Goal: Task Accomplishment & Management: Use online tool/utility

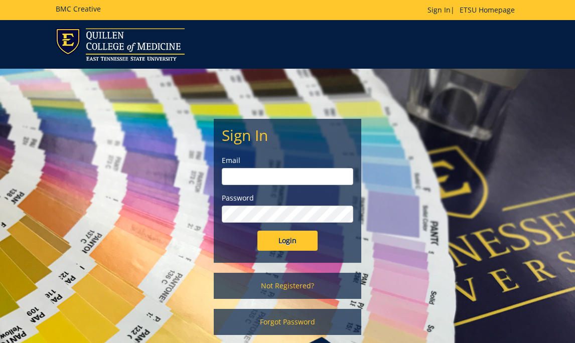
type input "etsuhealthprojects@etsu.edu"
click at [275, 232] on input "Login" at bounding box center [287, 241] width 60 height 20
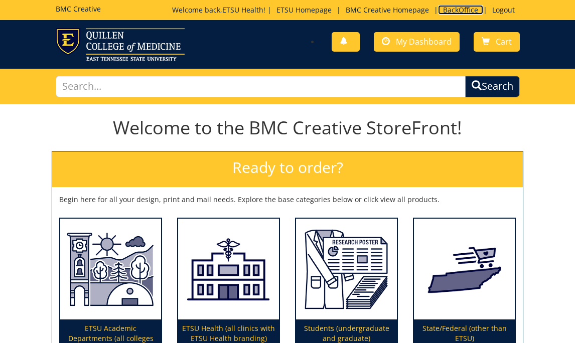
click at [444, 11] on link "BackOffice" at bounding box center [460, 10] width 45 height 10
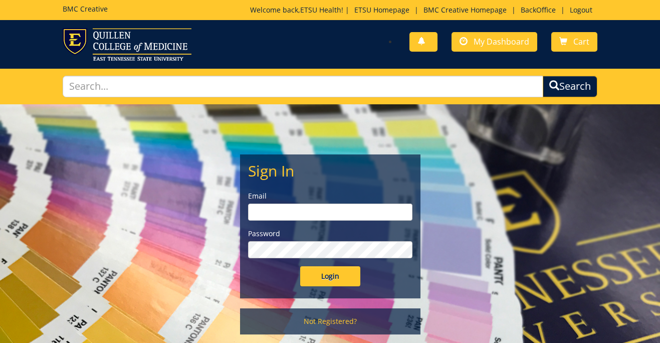
type input "etsuhealthprojects@etsu.edu"
click at [326, 283] on input "Login" at bounding box center [330, 276] width 60 height 20
